Goal: Transaction & Acquisition: Purchase product/service

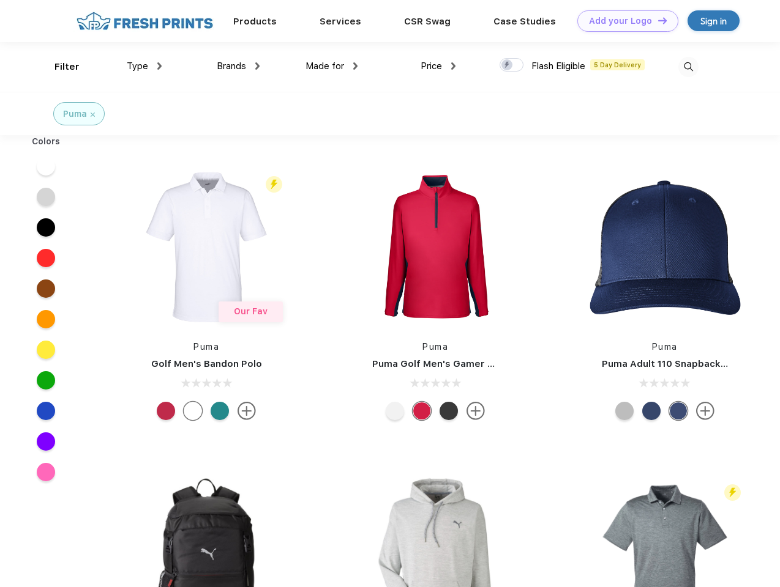
scroll to position [1, 0]
click at [623, 21] on link "Add your Logo Design Tool" at bounding box center [627, 20] width 101 height 21
click at [0, 0] on div "Design Tool" at bounding box center [0, 0] width 0 height 0
click at [657, 20] on link "Add your Logo Design Tool" at bounding box center [627, 20] width 101 height 21
click at [59, 67] on div "Filter" at bounding box center [66, 67] width 25 height 14
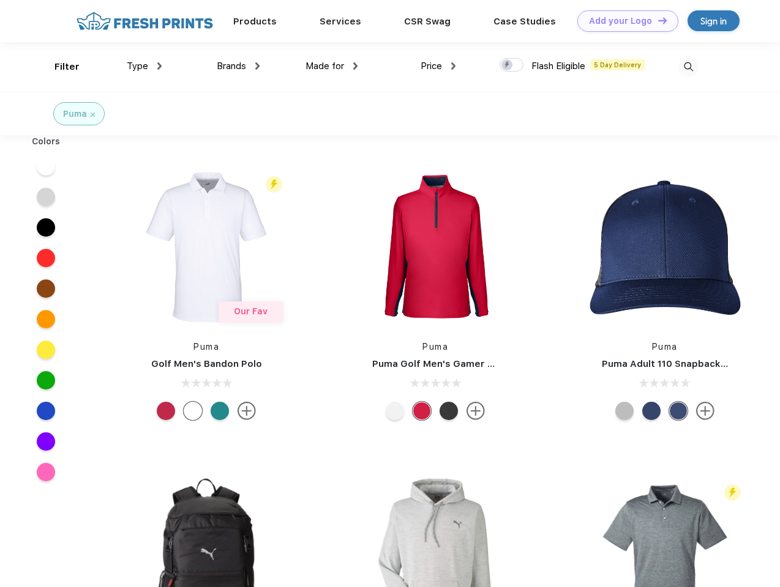
click at [144, 66] on span "Type" at bounding box center [137, 66] width 21 height 11
click at [238, 66] on span "Brands" at bounding box center [231, 66] width 29 height 11
click at [332, 66] on span "Made for" at bounding box center [324, 66] width 39 height 11
click at [438, 66] on span "Price" at bounding box center [430, 66] width 21 height 11
click at [512, 65] on div at bounding box center [511, 64] width 24 height 13
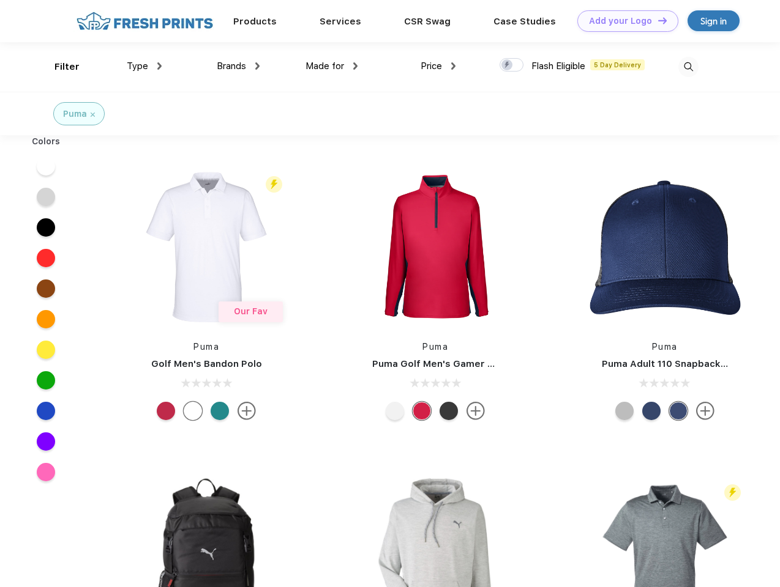
click at [507, 65] on input "checkbox" at bounding box center [503, 62] width 8 height 8
click at [688, 67] on img at bounding box center [688, 67] width 20 height 20
